Goal: Task Accomplishment & Management: Manage account settings

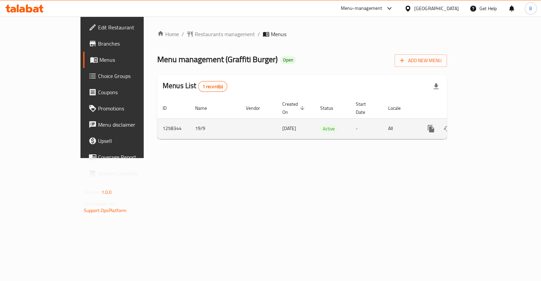
click at [484, 125] on icon "enhanced table" at bounding box center [480, 129] width 8 height 8
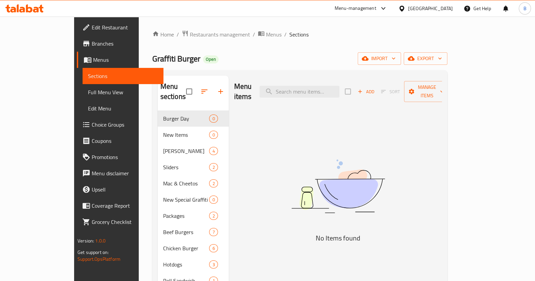
click at [92, 126] on span "Choice Groups" at bounding box center [125, 125] width 66 height 8
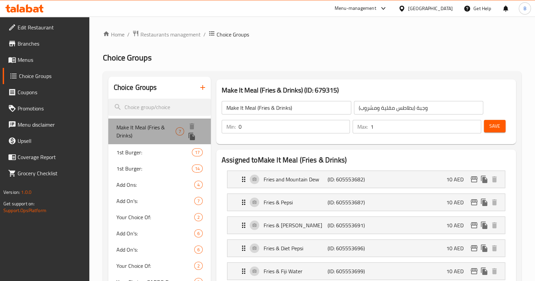
click at [143, 142] on div "Make It Meal (Fries & Drinks) 7" at bounding box center [159, 132] width 103 height 26
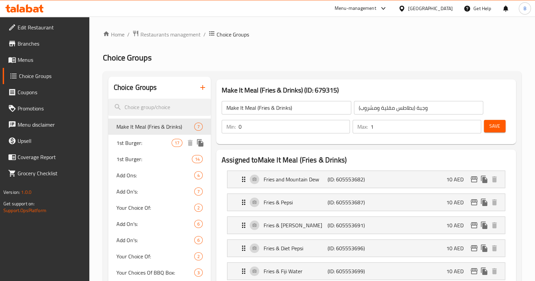
click at [154, 148] on div "1st Burger: 17" at bounding box center [159, 143] width 103 height 16
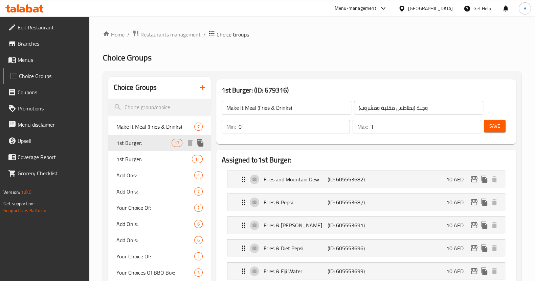
type input "1st Burger:"
type input "أول برجر:"
type input "1"
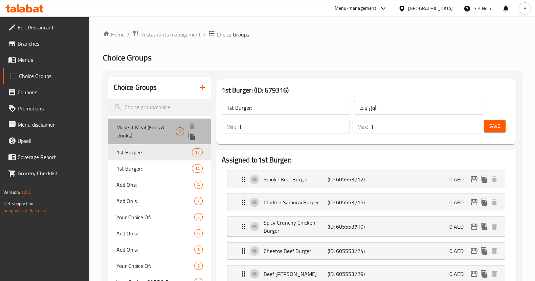
click at [156, 131] on span "Make It Meal (Fries & Drinks)" at bounding box center [146, 131] width 60 height 16
type input "Make It Meal (Fries & Drinks)"
type input "وجبة (بطاطس مقلية ومشروب)"
type input "0"
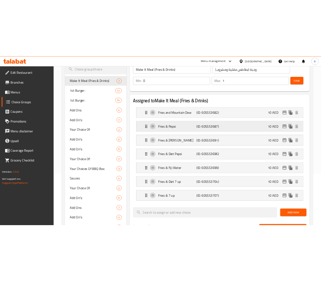
scroll to position [87, 0]
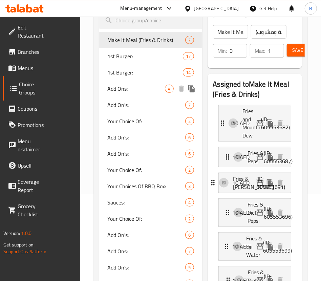
click at [107, 93] on span "Add Ons:" at bounding box center [136, 89] width 58 height 8
type input "Add Ons:"
type input "اضافات:"
type input "3"
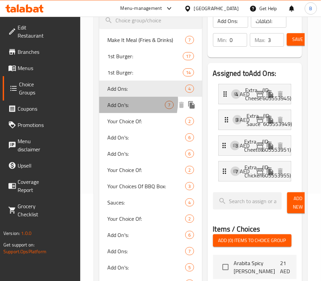
click at [107, 109] on span "Add On's:" at bounding box center [136, 105] width 58 height 8
type input "Add On's:"
type input "الإضافات:"
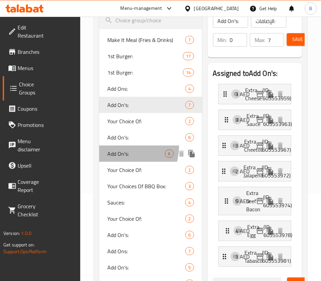
click at [99, 154] on div "Add On's: 6" at bounding box center [150, 153] width 103 height 16
type input "6"
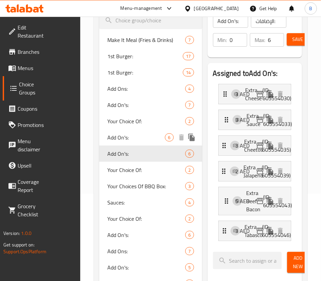
click at [107, 141] on span "Add On's:" at bounding box center [136, 137] width 58 height 8
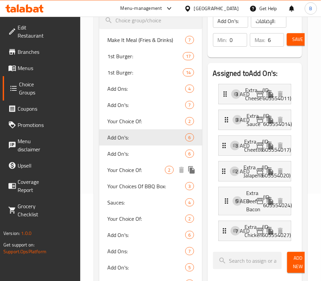
click at [107, 174] on span "Your Choice Of:" at bounding box center [136, 170] width 58 height 8
type input "Your Choice Of:"
type input "اختيارك من:"
type input "1"
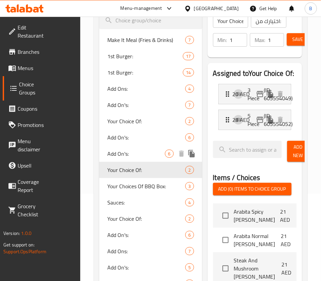
click at [107, 158] on span "Add On's:" at bounding box center [136, 154] width 58 height 8
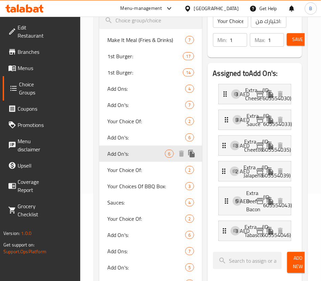
type input "Add On's:"
type input "الإضافات:"
type input "0"
type input "6"
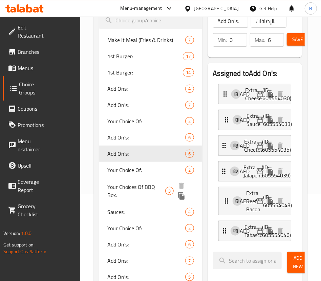
click at [107, 199] on span "Your Choices Of BBQ Box:" at bounding box center [136, 191] width 58 height 16
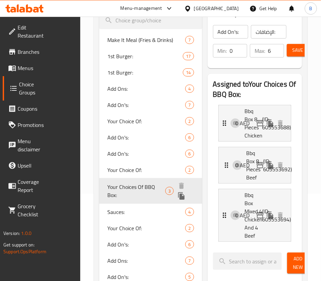
type input "Your Choices Of BBQ Box:"
type input "اختياراتك من باربكيو بوكس:"
type input "1"
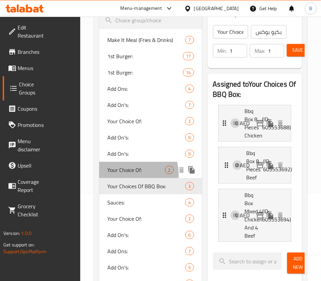
click at [107, 174] on span "Your Choice Of:" at bounding box center [136, 170] width 58 height 8
type input "Your Choice Of:"
type input "اختيارك من:"
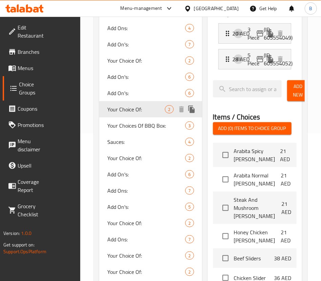
scroll to position [149, 0]
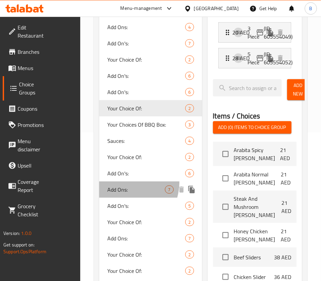
click at [99, 198] on div "Add Ons: 7" at bounding box center [150, 189] width 103 height 16
type input "Add Ons:"
type input "اضافات :"
type input "0"
type input "6"
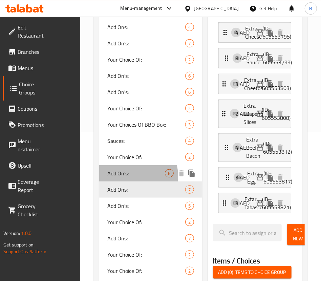
click at [107, 177] on span "Add On's:" at bounding box center [136, 173] width 58 height 8
type input "Add On's:"
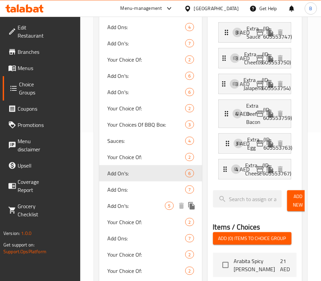
click at [107, 210] on span "Add On's:" at bounding box center [136, 206] width 58 height 8
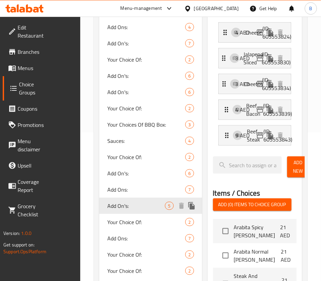
type input "اضافات:"
type input "4"
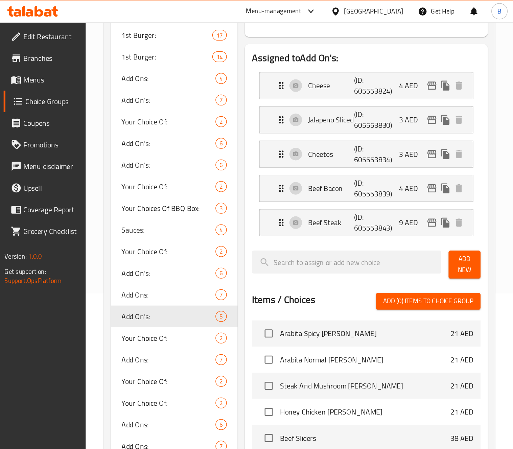
scroll to position [117, 0]
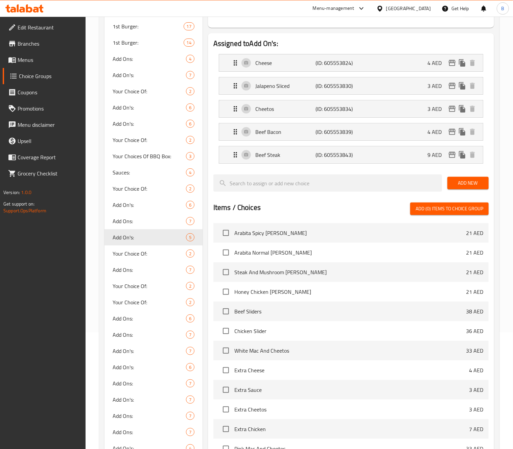
drag, startPoint x: 292, startPoint y: 1, endPoint x: 222, endPoint y: 204, distance: 215.0
click at [222, 204] on h2 "Items / Choices" at bounding box center [236, 208] width 47 height 10
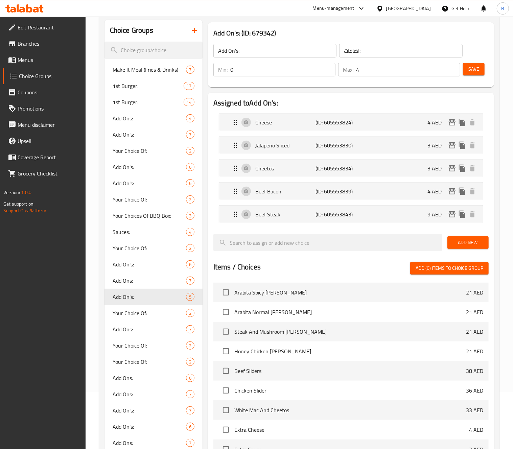
scroll to position [34, 0]
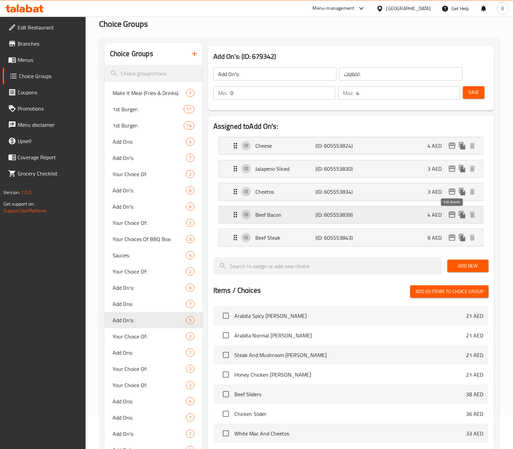
click at [455, 213] on icon "edit" at bounding box center [452, 215] width 7 height 6
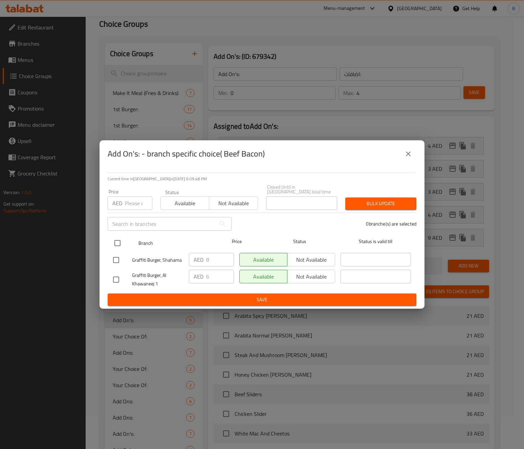
click at [115, 242] on input "checkbox" at bounding box center [117, 243] width 14 height 14
checkbox input "true"
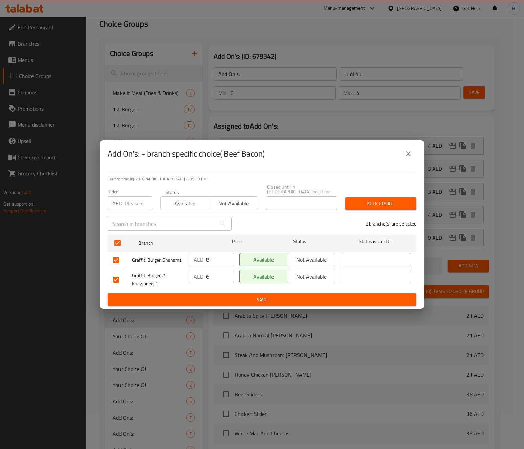
click at [129, 204] on input "number" at bounding box center [138, 204] width 27 height 14
type input "8"
click at [373, 198] on button "Bulk update" at bounding box center [380, 204] width 71 height 13
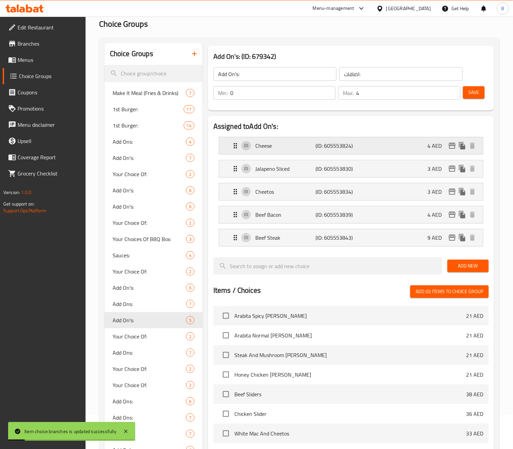
click at [261, 150] on p "Cheese" at bounding box center [285, 146] width 61 height 8
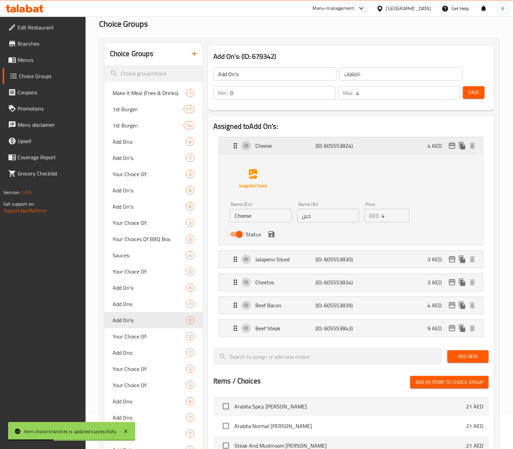
click at [452, 145] on icon "edit" at bounding box center [452, 146] width 7 height 6
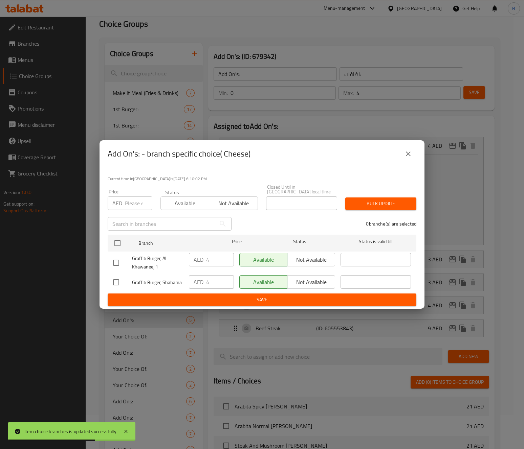
click at [409, 154] on icon "close" at bounding box center [408, 154] width 8 height 8
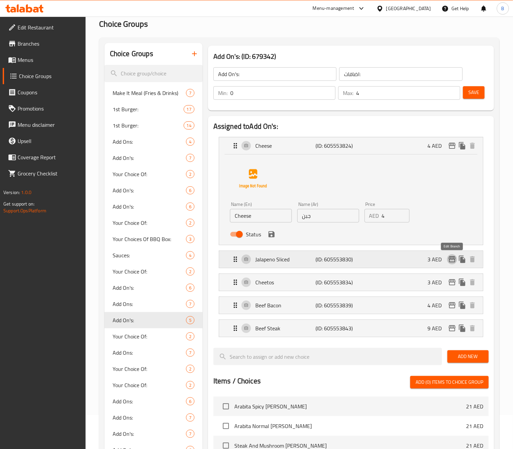
click at [455, 257] on icon "edit" at bounding box center [452, 259] width 7 height 6
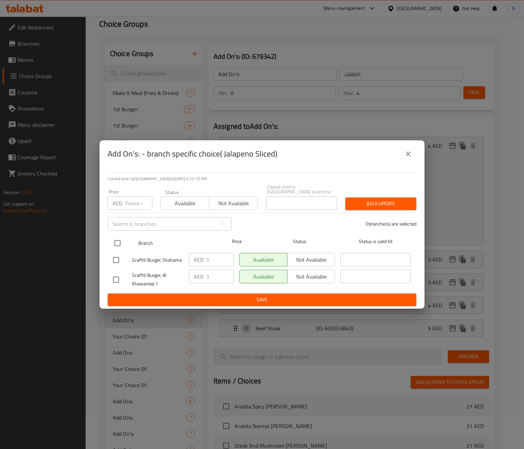
click at [121, 243] on input "checkbox" at bounding box center [117, 243] width 14 height 14
checkbox input "true"
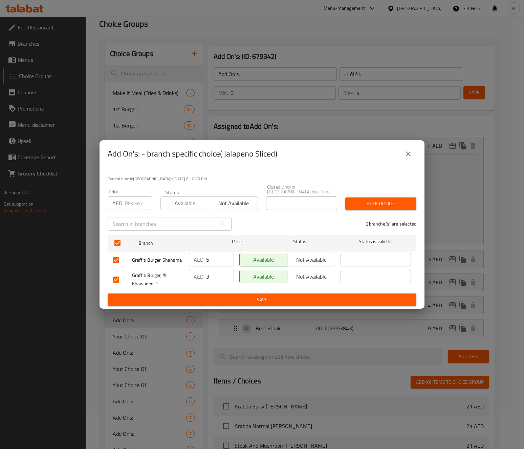
click at [139, 200] on input "number" at bounding box center [138, 204] width 27 height 14
type input "5"
click at [375, 200] on span "Bulk update" at bounding box center [380, 204] width 60 height 8
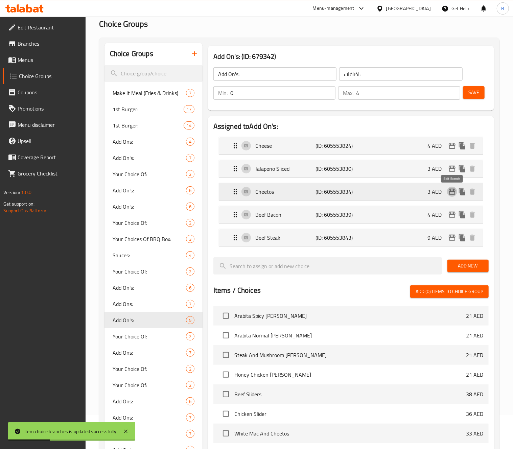
click at [453, 195] on icon "edit" at bounding box center [452, 192] width 8 height 8
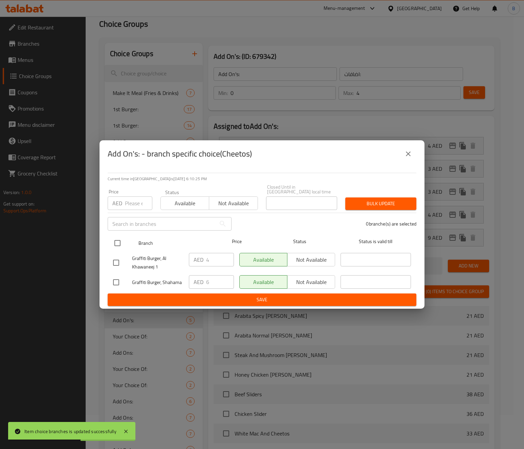
click at [111, 243] on input "checkbox" at bounding box center [117, 243] width 14 height 14
checkbox input "true"
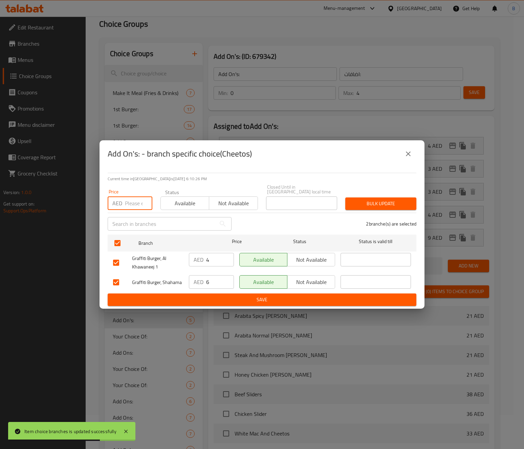
click at [141, 200] on input "number" at bounding box center [138, 204] width 27 height 14
type input "6"
click at [373, 206] on span "Bulk update" at bounding box center [380, 204] width 60 height 8
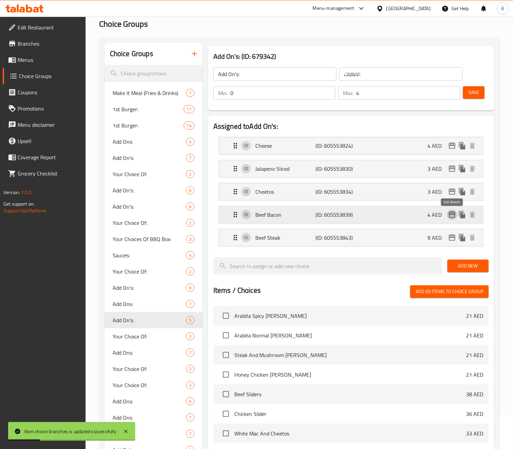
click at [451, 214] on icon "edit" at bounding box center [452, 215] width 7 height 6
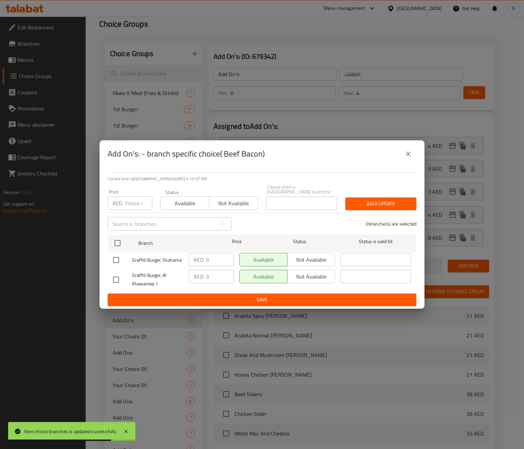
click at [411, 150] on icon "close" at bounding box center [408, 154] width 8 height 8
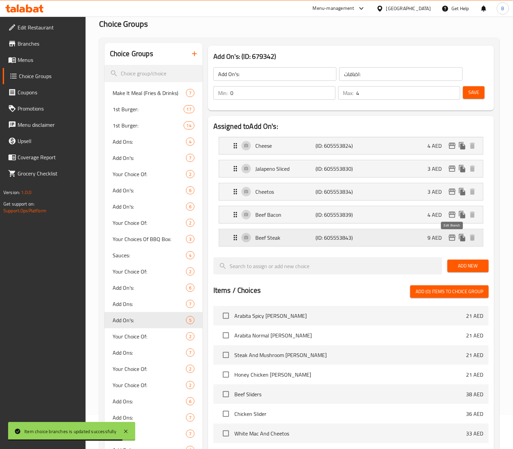
click at [454, 239] on icon "edit" at bounding box center [452, 238] width 8 height 8
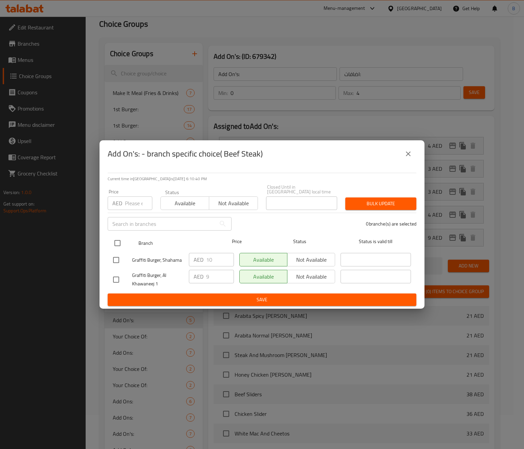
click at [119, 245] on input "checkbox" at bounding box center [117, 243] width 14 height 14
checkbox input "true"
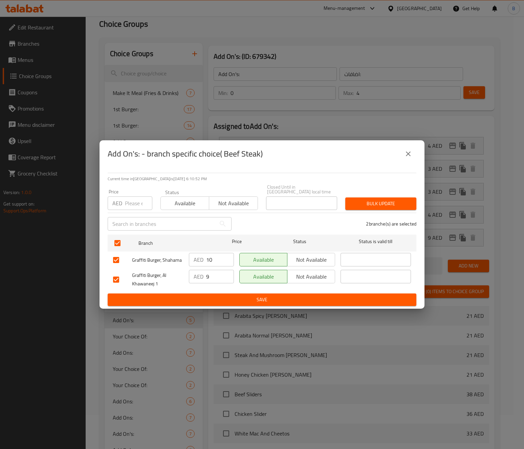
click at [138, 201] on input "number" at bounding box center [138, 204] width 27 height 14
type input "12"
click at [408, 205] on span "Bulk update" at bounding box center [380, 204] width 60 height 8
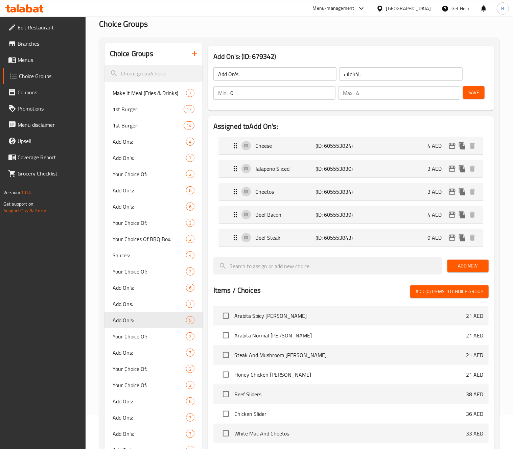
click at [29, 61] on span "Menus" at bounding box center [49, 60] width 63 height 8
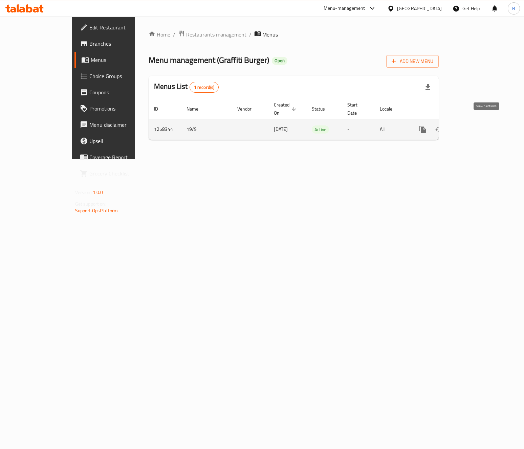
click at [475, 126] on icon "enhanced table" at bounding box center [471, 130] width 8 height 8
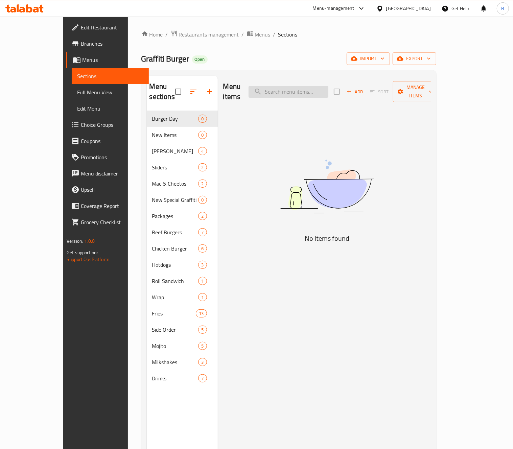
click at [304, 86] on input "search" at bounding box center [289, 92] width 80 height 12
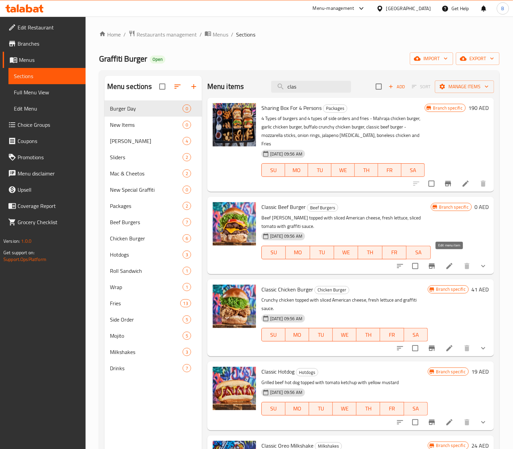
type input "clas"
click at [451, 263] on icon at bounding box center [450, 266] width 6 height 6
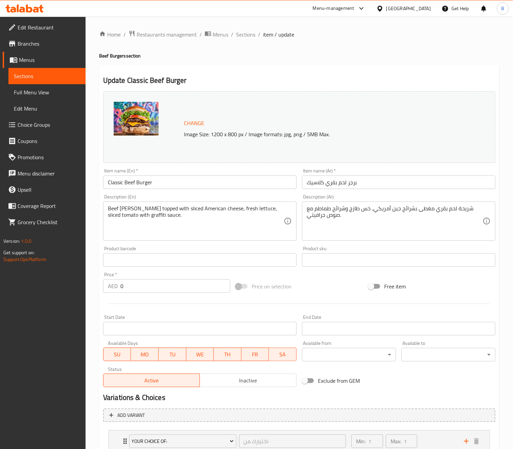
scroll to position [78, 0]
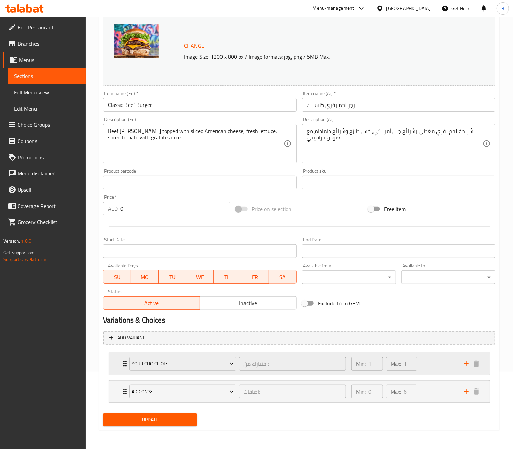
click at [118, 281] on div "Your Choice Of: اختيارك من: ​ Min: 1 ​ Max: 1 ​" at bounding box center [299, 364] width 381 height 22
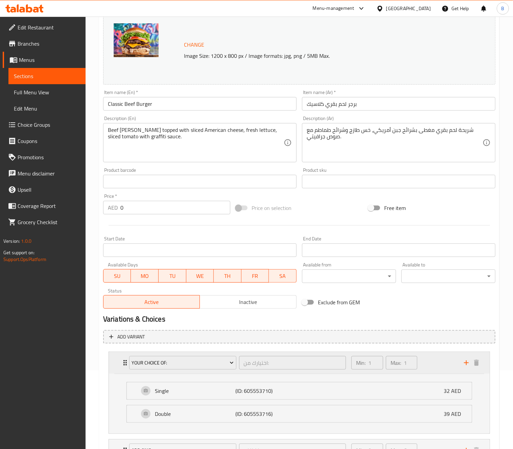
scroll to position [138, 0]
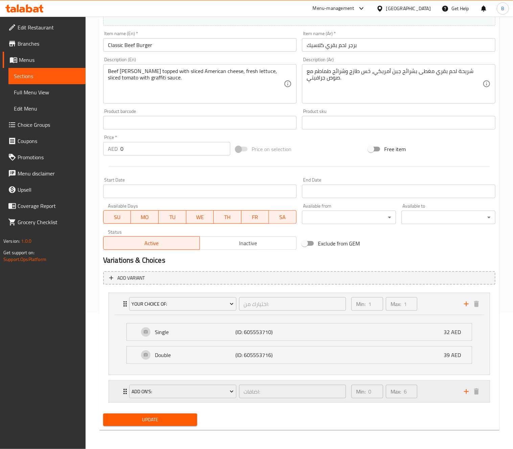
click at [115, 281] on div "Add On's: اضافات: ​ Min: 0 ​ Max: 6 ​" at bounding box center [299, 392] width 381 height 22
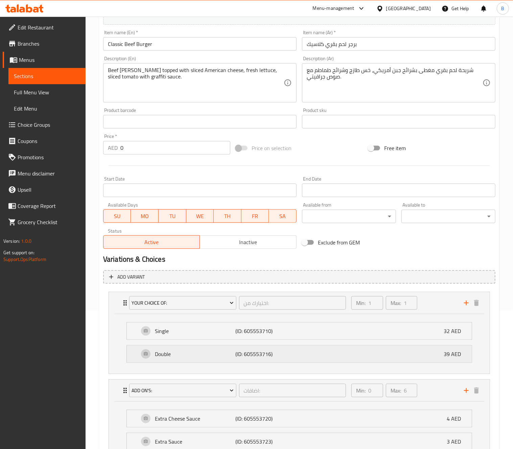
scroll to position [315, 0]
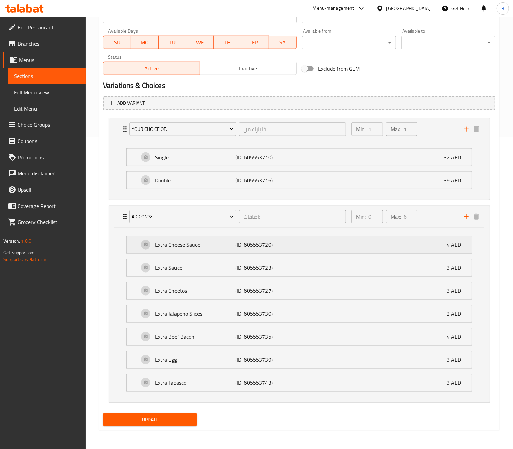
click at [271, 244] on p "(ID: 605553720)" at bounding box center [263, 245] width 54 height 8
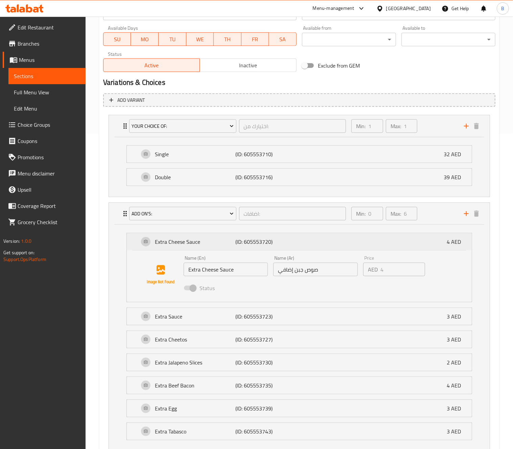
click at [256, 242] on p "(ID: 605553720)" at bounding box center [263, 242] width 54 height 8
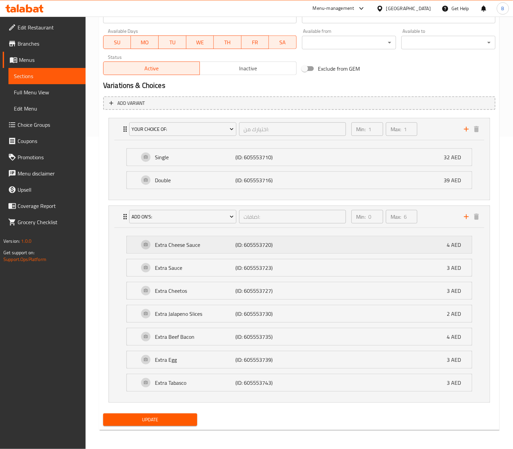
click at [256, 242] on p "(ID: 605553720)" at bounding box center [263, 245] width 54 height 8
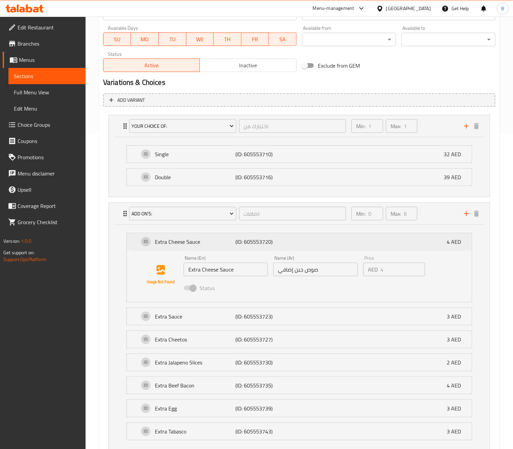
click at [256, 242] on p "(ID: 605553720)" at bounding box center [263, 242] width 54 height 8
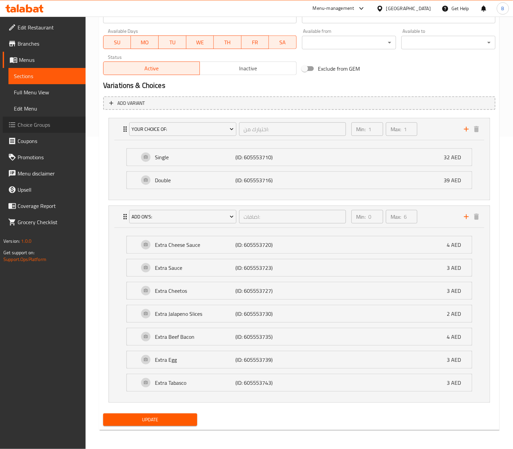
click at [46, 121] on span "Choice Groups" at bounding box center [49, 125] width 63 height 8
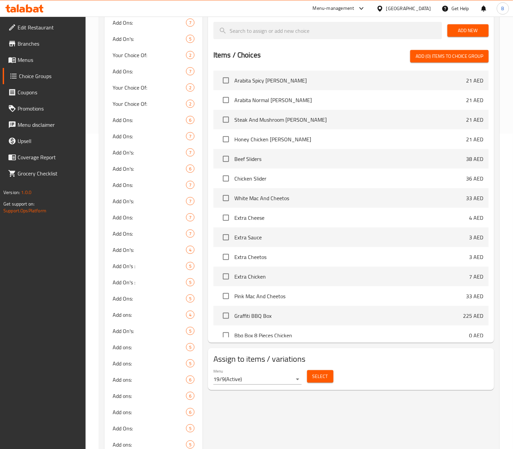
scroll to position [96, 0]
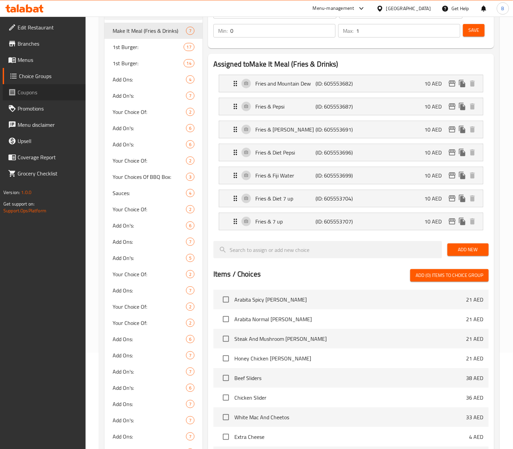
click at [41, 90] on span "Coupons" at bounding box center [49, 92] width 63 height 8
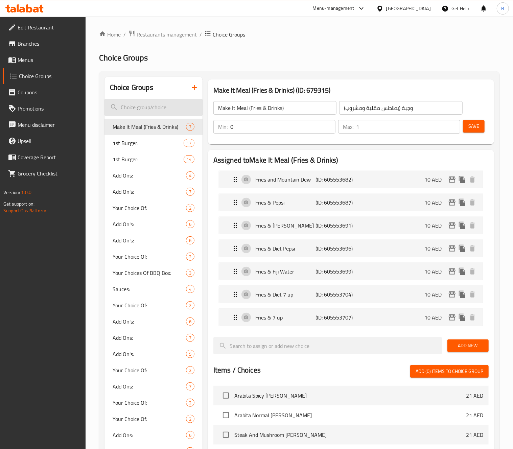
click at [165, 108] on input "search" at bounding box center [154, 107] width 98 height 17
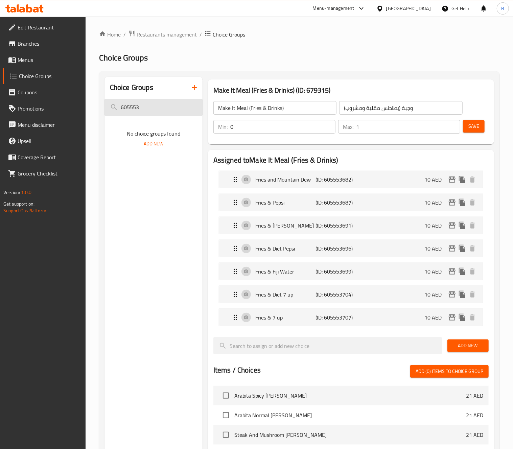
type input "6055537"
click at [176, 113] on input "6055537" at bounding box center [154, 107] width 98 height 17
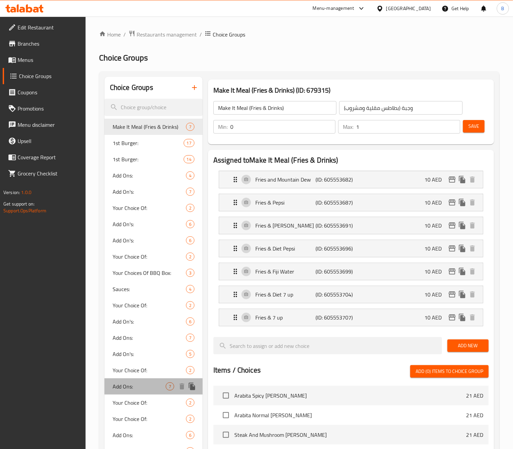
click at [148, 390] on span "Add Ons:" at bounding box center [139, 387] width 53 height 8
type input "Add Ons:"
type input "اضافات :"
type input "6"
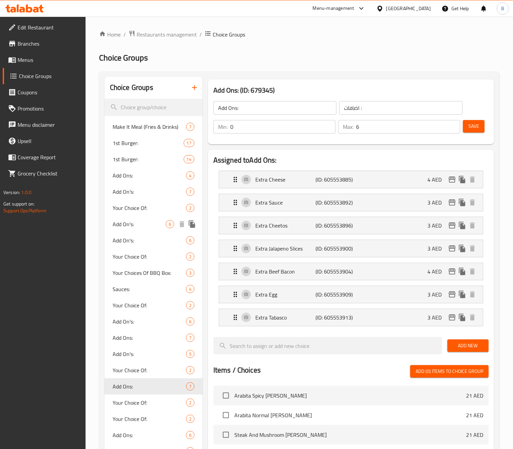
click at [135, 219] on div "Add On's: 6" at bounding box center [154, 224] width 98 height 16
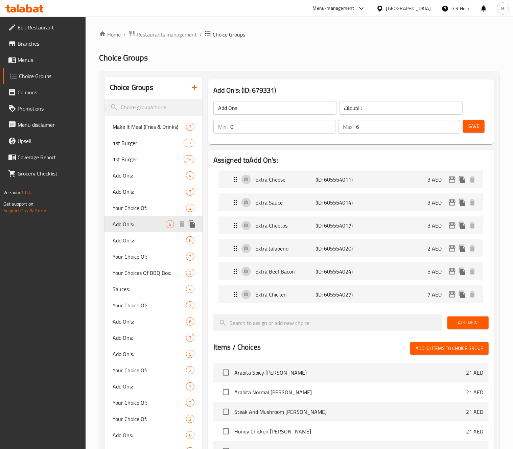
type input "Add On's:"
type input "الإضافات:"
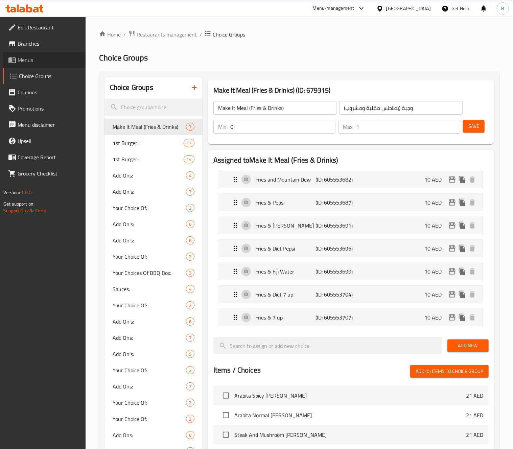
click at [33, 62] on span "Menus" at bounding box center [49, 60] width 63 height 8
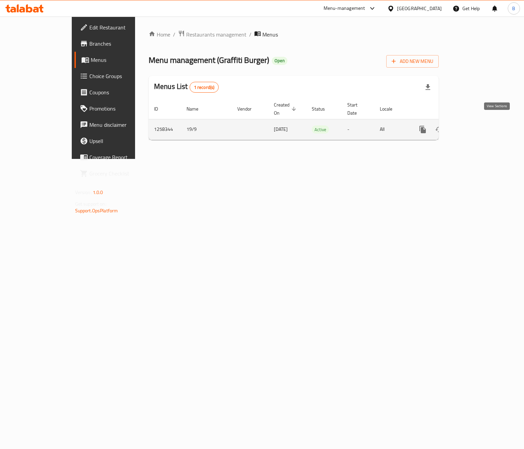
click at [475, 126] on icon "enhanced table" at bounding box center [471, 130] width 8 height 8
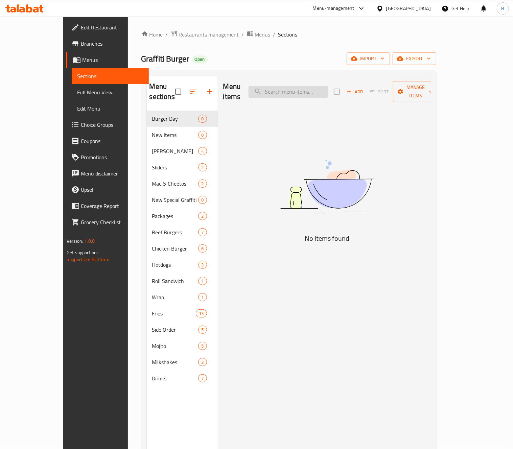
click at [295, 89] on input "search" at bounding box center [289, 92] width 80 height 12
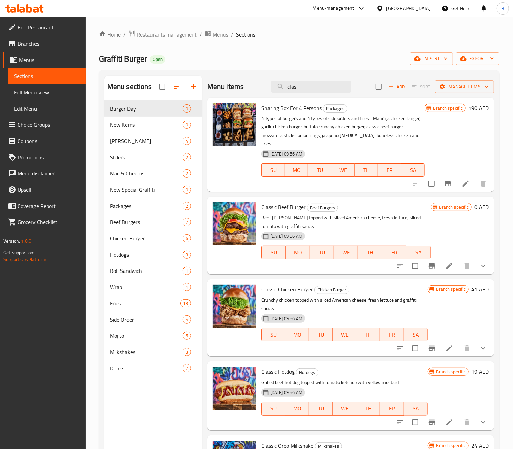
type input "clas"
click at [453, 262] on icon at bounding box center [450, 266] width 8 height 8
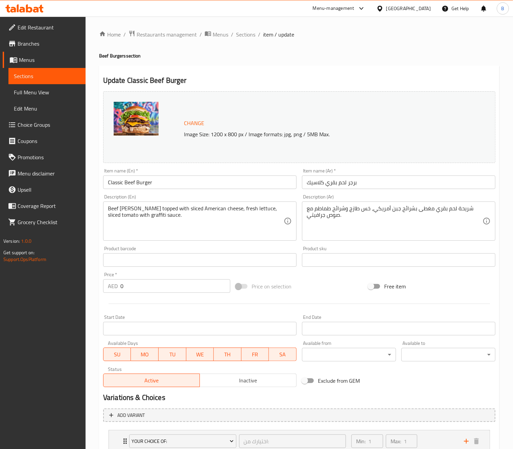
scroll to position [78, 0]
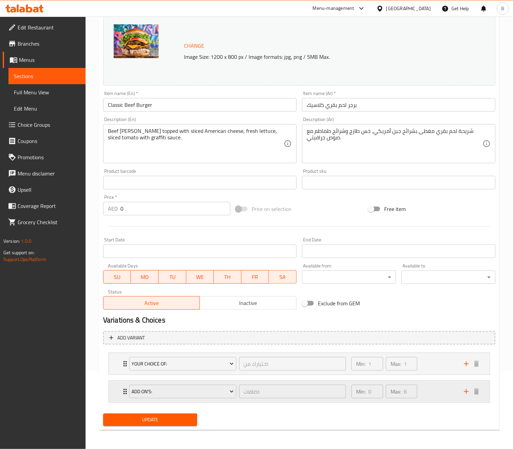
click at [110, 392] on div "Add On's: اضافات: ​ Min: 0 ​ Max: 6 ​" at bounding box center [299, 392] width 381 height 22
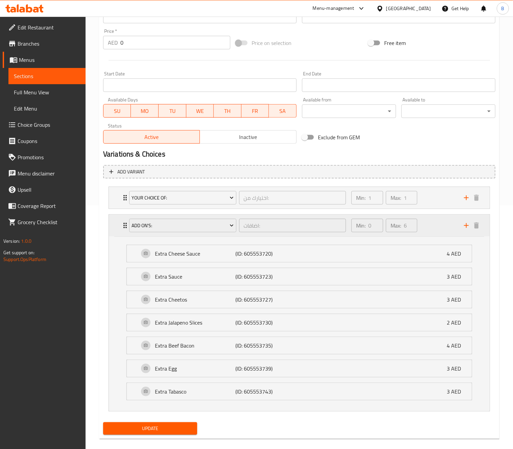
scroll to position [255, 0]
